Goal: Task Accomplishment & Management: Complete application form

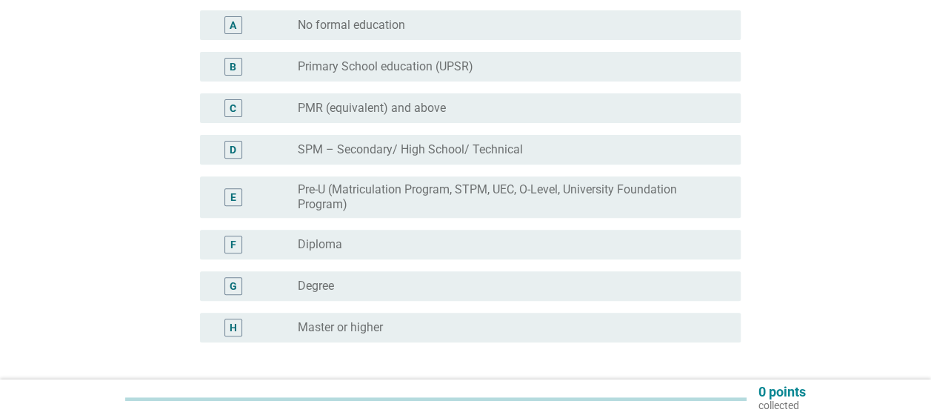
scroll to position [205, 0]
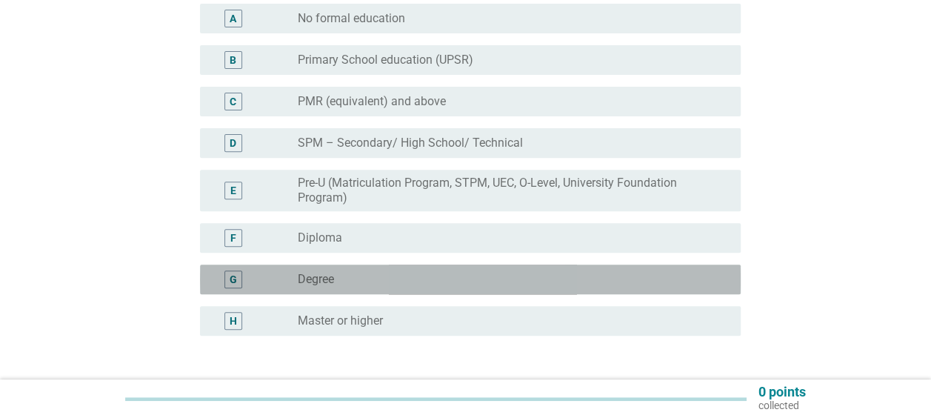
click at [455, 275] on div "radio_button_unchecked Degree" at bounding box center [507, 279] width 419 height 15
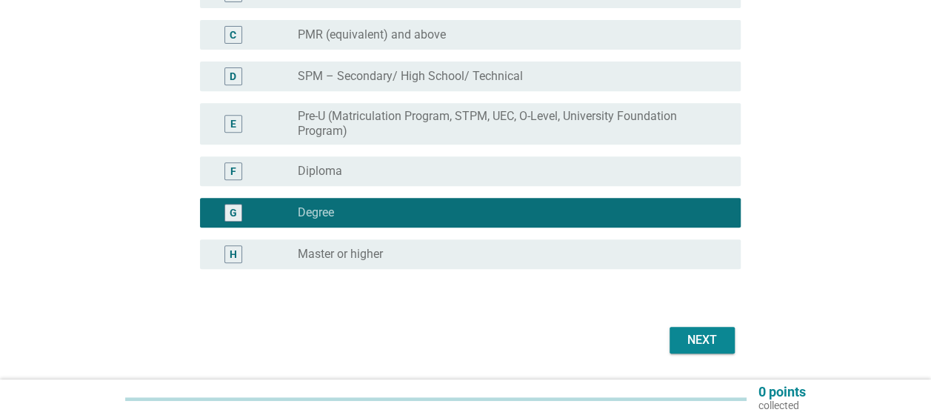
scroll to position [273, 0]
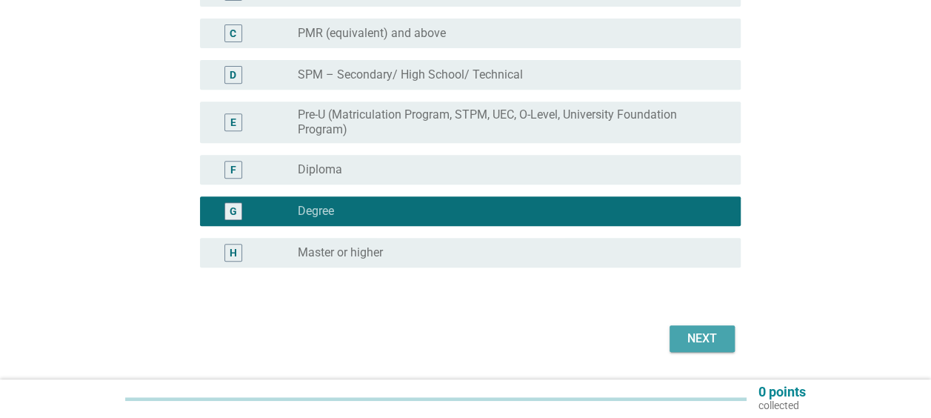
click at [679, 342] on button "Next" at bounding box center [701, 338] width 65 height 27
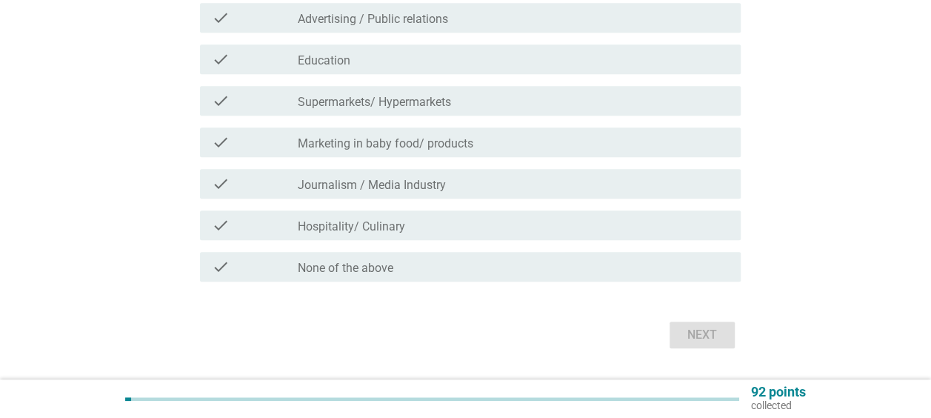
scroll to position [492, 0]
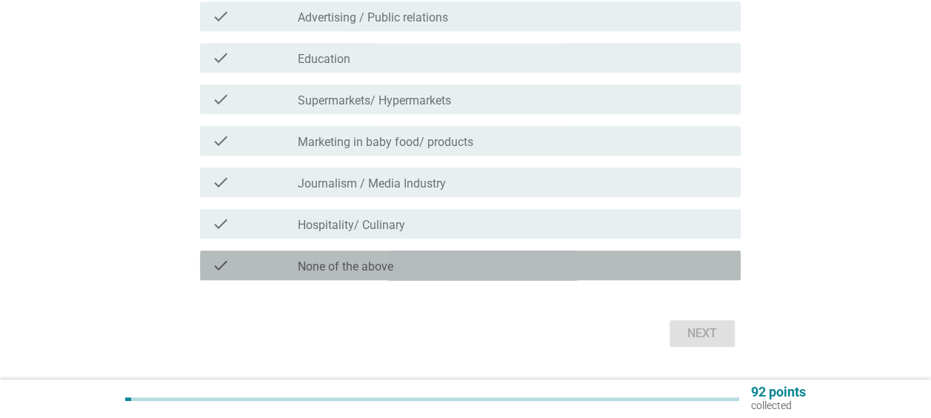
click at [461, 271] on div "check_box_outline_blank None of the above" at bounding box center [513, 265] width 431 height 18
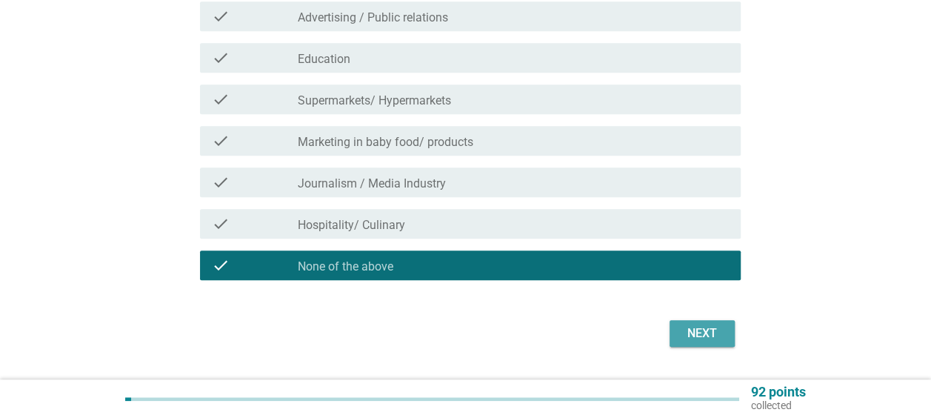
click at [708, 341] on div "Next" at bounding box center [701, 333] width 41 height 18
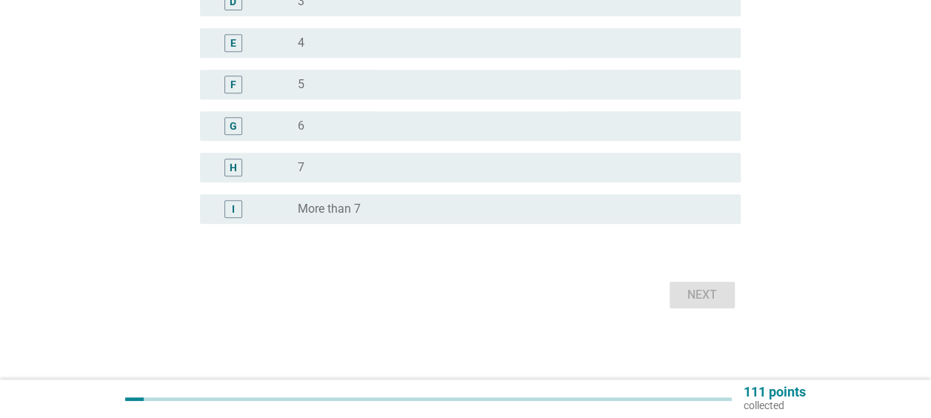
scroll to position [0, 0]
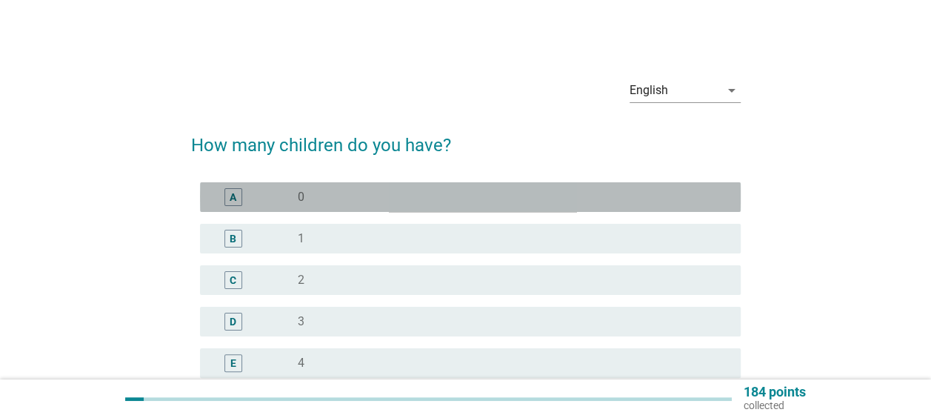
click at [372, 209] on div "A radio_button_unchecked 0" at bounding box center [470, 197] width 541 height 30
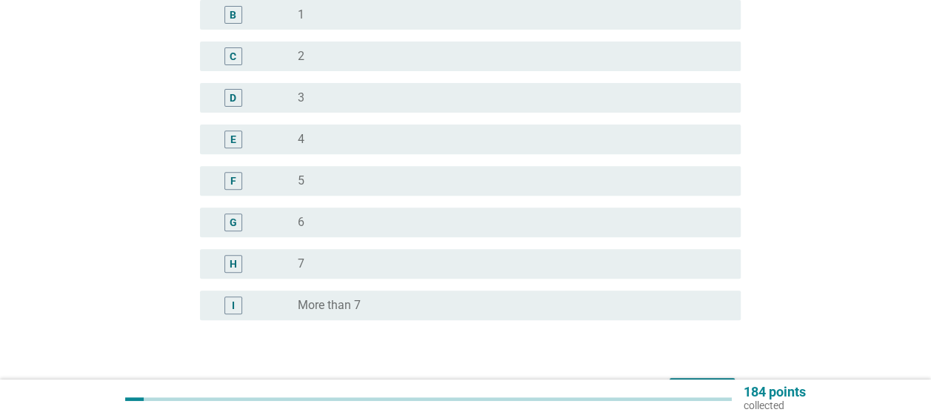
scroll to position [256, 0]
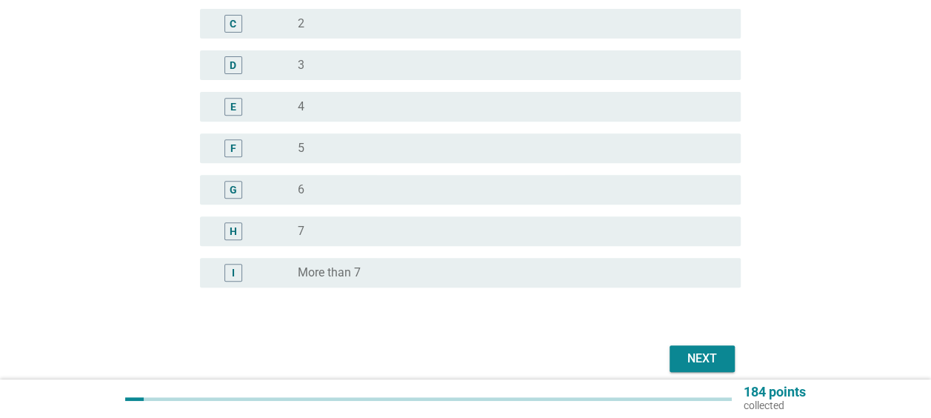
click at [686, 356] on div "Next" at bounding box center [701, 359] width 41 height 18
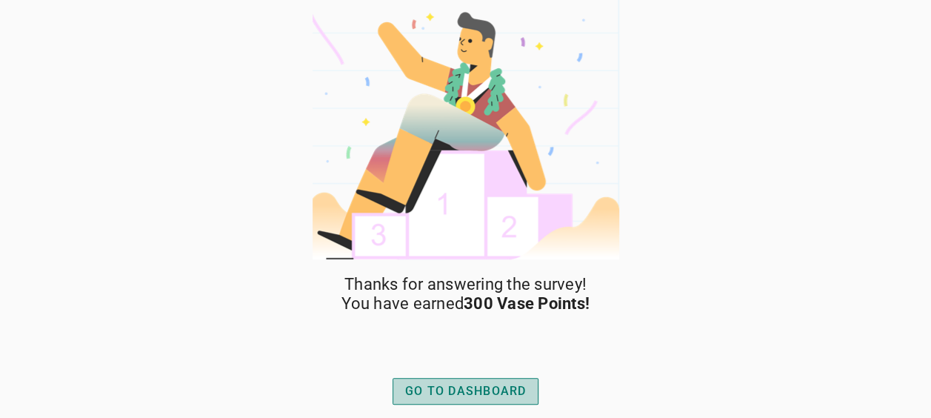
click at [445, 401] on button "GO TO DASHBOARD" at bounding box center [465, 391] width 147 height 27
